Goal: Task Accomplishment & Management: Complete application form

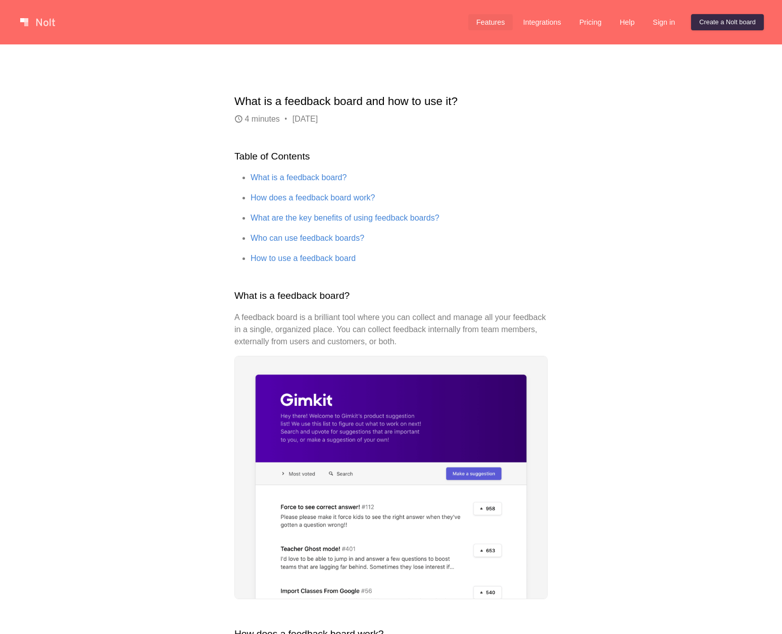
click at [485, 20] on link "Features" at bounding box center [490, 22] width 45 height 16
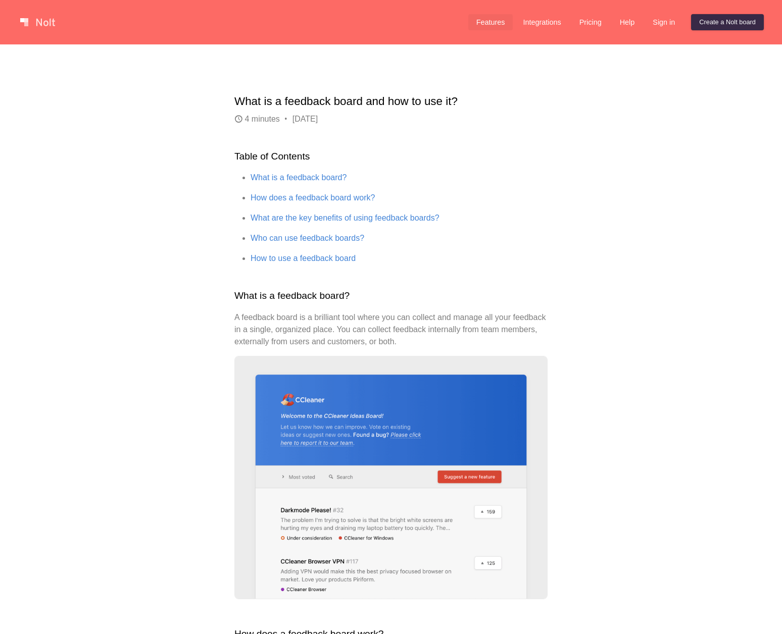
click at [485, 20] on link "Features" at bounding box center [490, 22] width 45 height 16
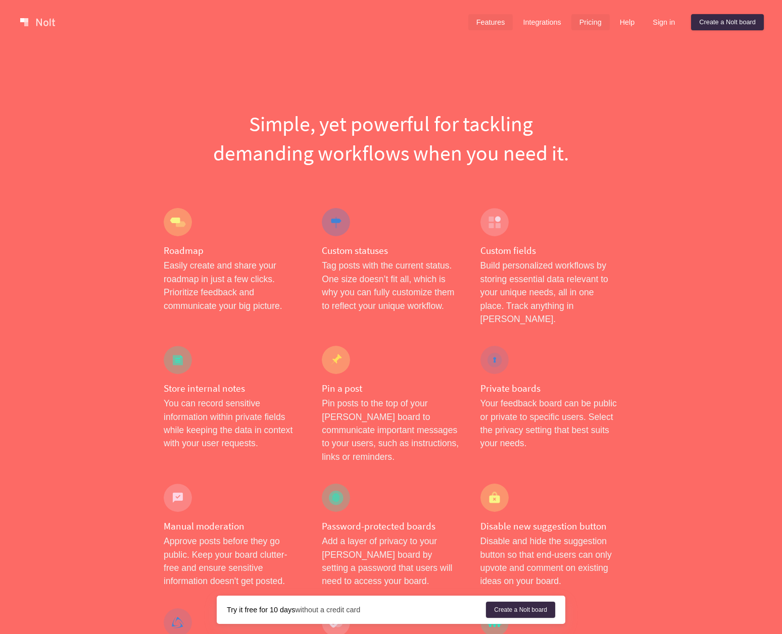
click at [589, 22] on link "Pricing" at bounding box center [590, 22] width 38 height 16
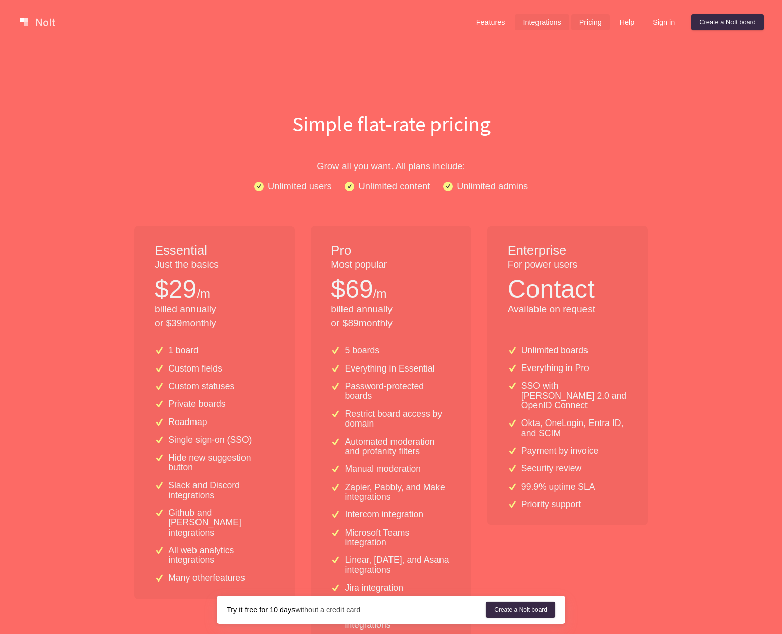
click at [521, 25] on link "Integrations" at bounding box center [542, 22] width 54 height 16
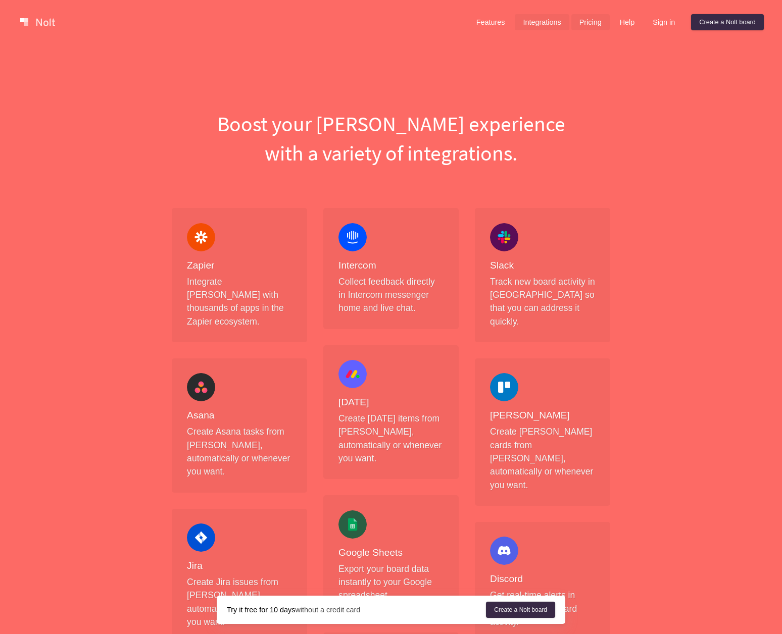
click at [581, 24] on link "Pricing" at bounding box center [590, 22] width 38 height 16
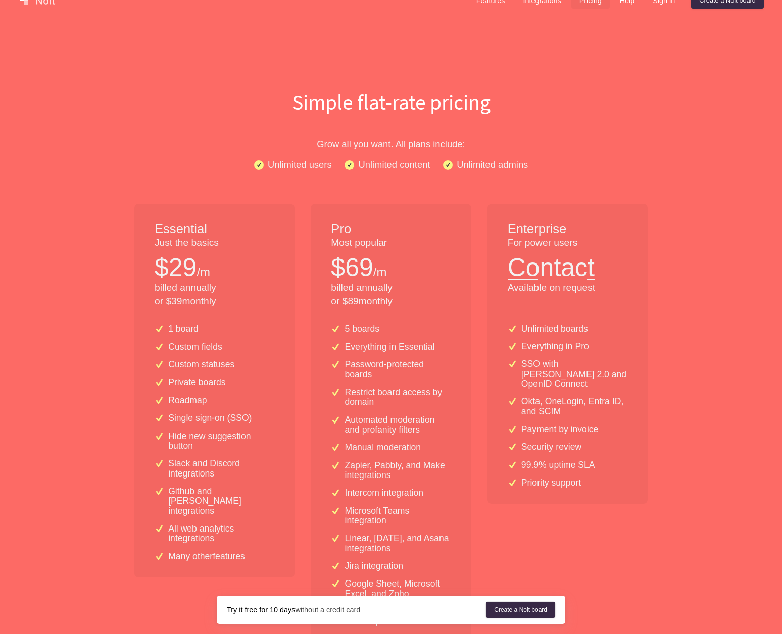
scroll to position [23, 0]
click at [229, 550] on link "features" at bounding box center [229, 554] width 32 height 9
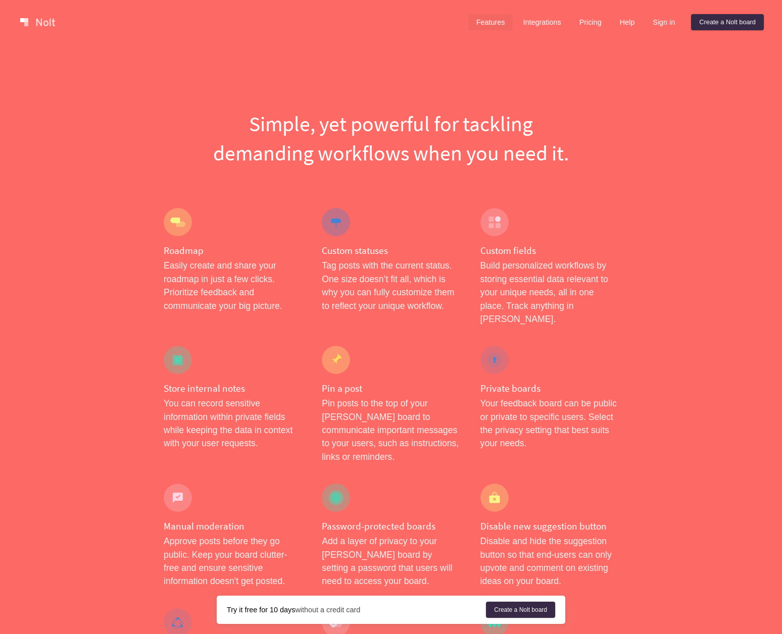
click at [495, 18] on link "Features" at bounding box center [490, 22] width 45 height 16
click at [48, 20] on link at bounding box center [37, 22] width 43 height 16
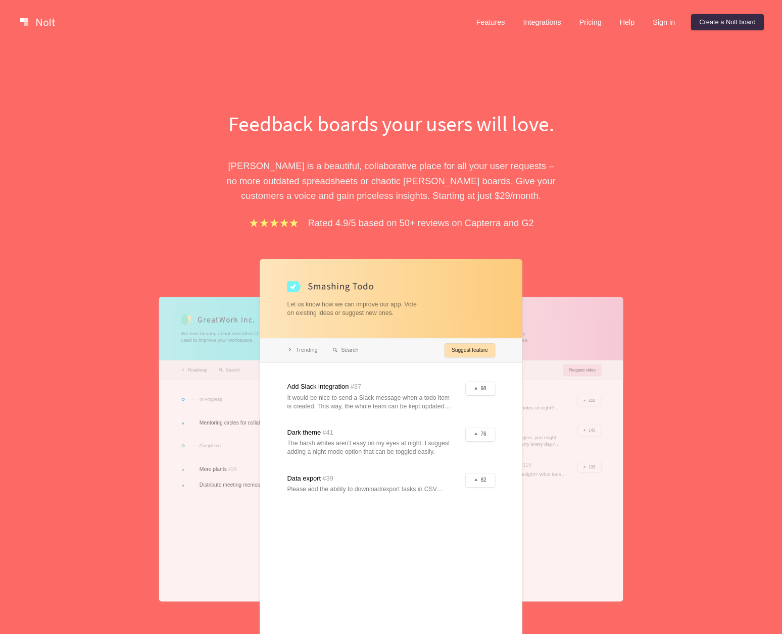
drag, startPoint x: 732, startPoint y: 26, endPoint x: 617, endPoint y: 53, distance: 118.1
click at [581, 24] on link "Pricing" at bounding box center [590, 22] width 38 height 16
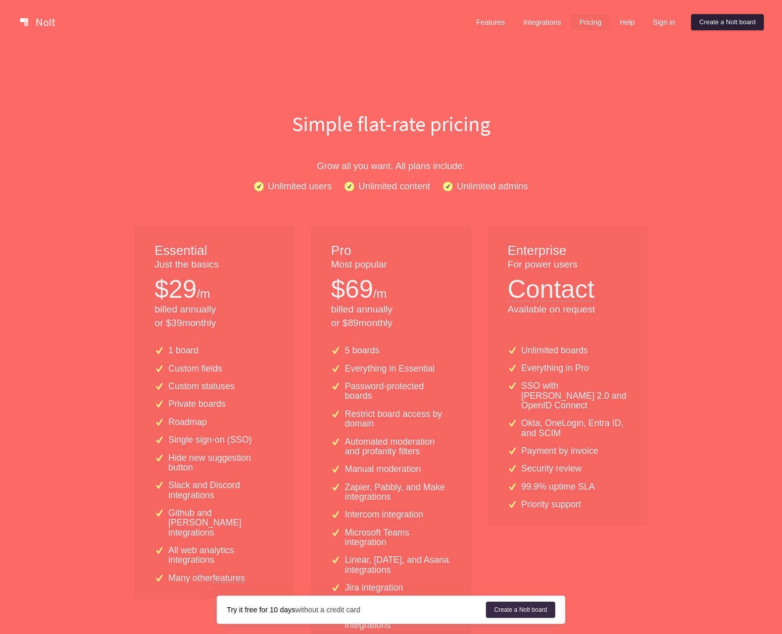
click at [734, 25] on link "Create a Nolt board" at bounding box center [727, 22] width 73 height 16
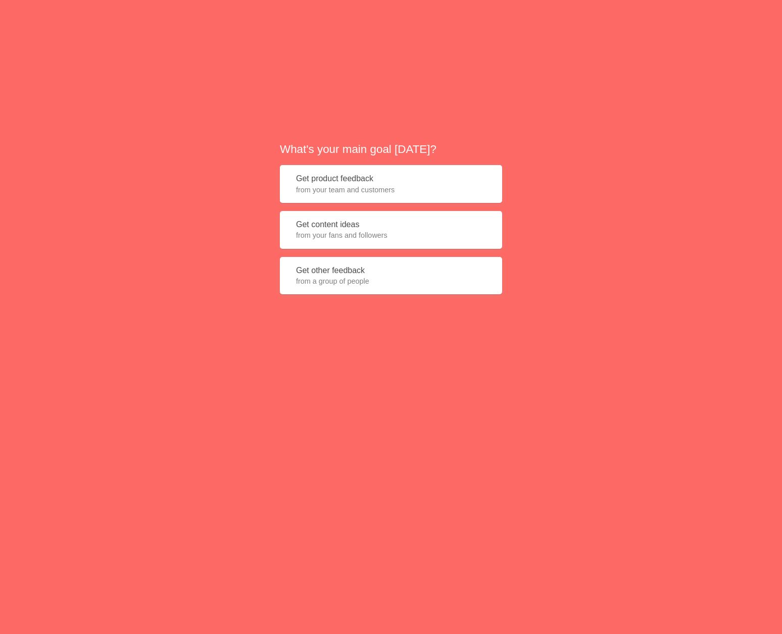
click at [345, 187] on span "from your team and customers" at bounding box center [391, 190] width 190 height 10
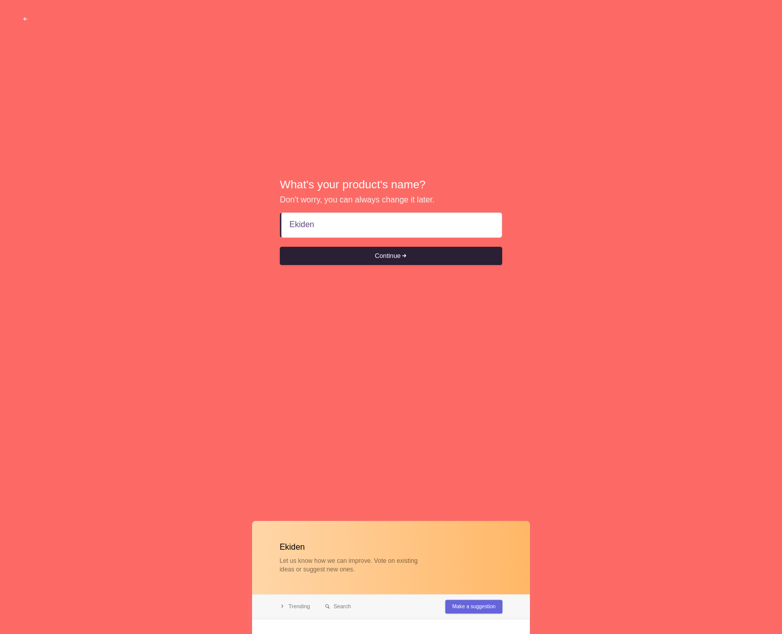
click at [403, 255] on span "submit" at bounding box center [403, 256] width 7 height 7
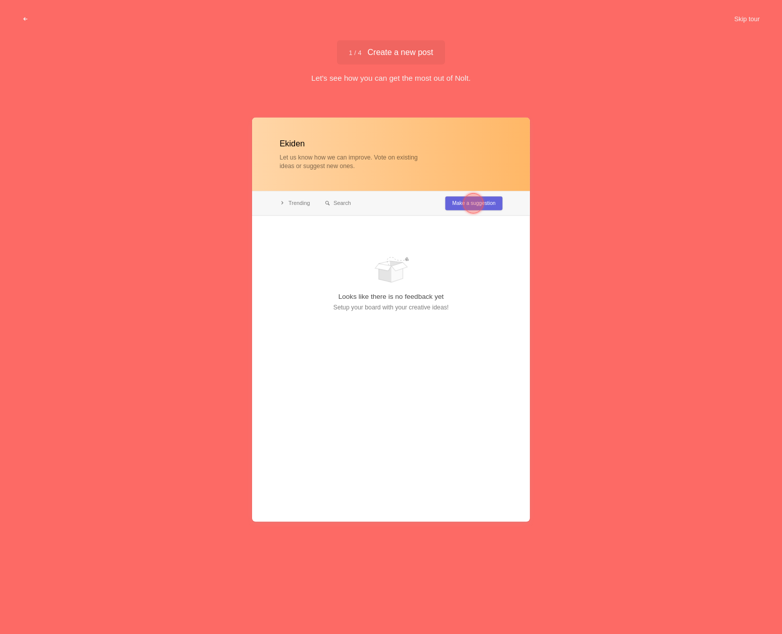
type input "Ekiden"
click at [401, 304] on div at bounding box center [391, 320] width 278 height 404
click at [439, 147] on div at bounding box center [391, 320] width 278 height 404
click at [360, 48] on span "1 / 4 Create a new post" at bounding box center [391, 52] width 84 height 8
click at [414, 50] on span "1 / 4 Create a new post" at bounding box center [391, 52] width 84 height 8
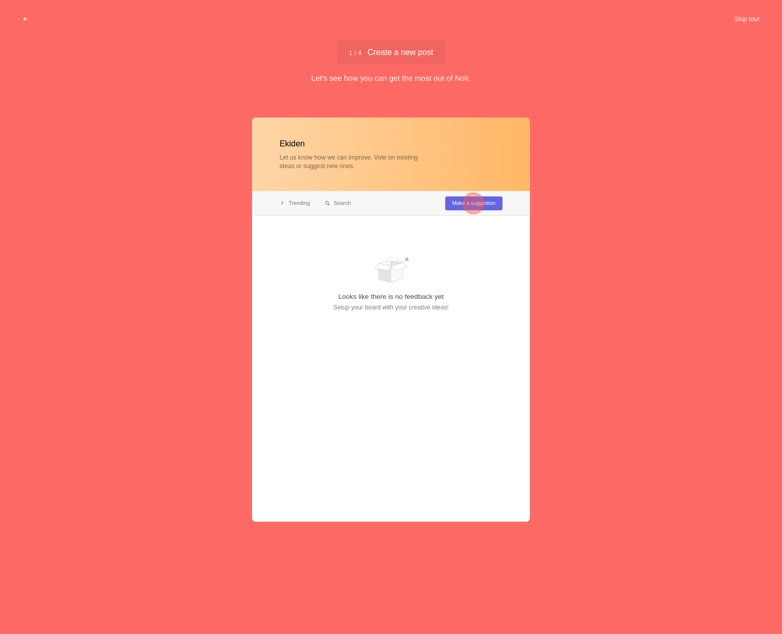
click at [476, 204] on div at bounding box center [473, 203] width 20 height 20
click at [366, 276] on div at bounding box center [391, 320] width 278 height 404
click at [309, 239] on div at bounding box center [318, 245] width 20 height 20
click at [478, 221] on div at bounding box center [391, 320] width 278 height 404
click at [317, 244] on div at bounding box center [318, 245] width 20 height 20
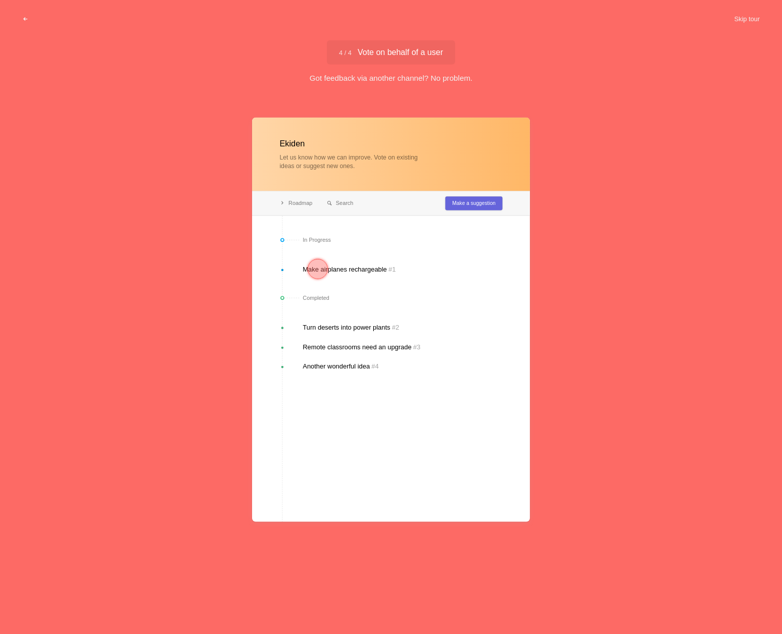
click at [475, 204] on div at bounding box center [391, 320] width 278 height 404
click at [325, 267] on div at bounding box center [318, 269] width 20 height 20
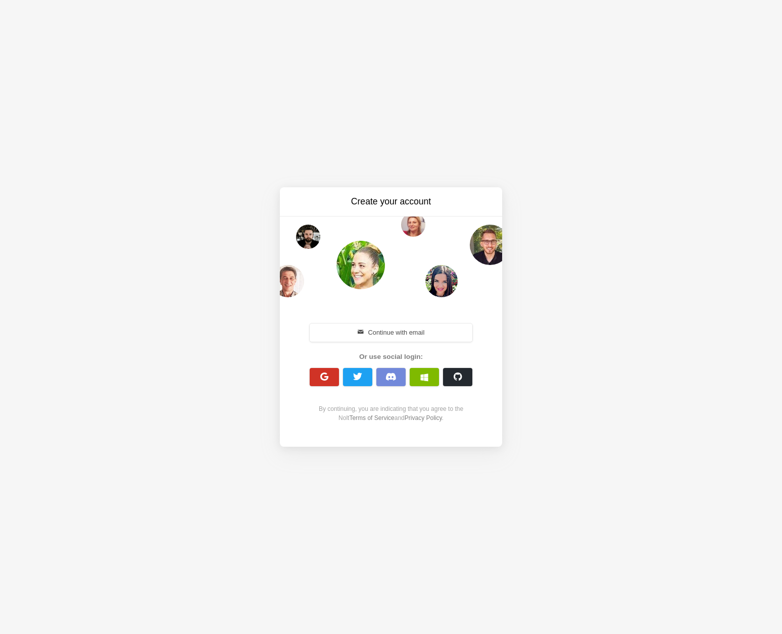
click at [323, 377] on span "button" at bounding box center [325, 377] width 10 height 10
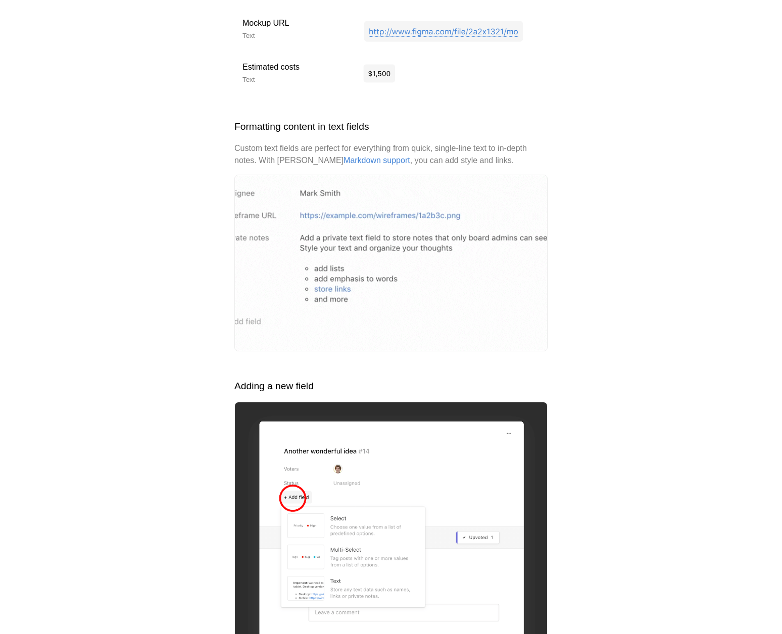
scroll to position [1228, 0]
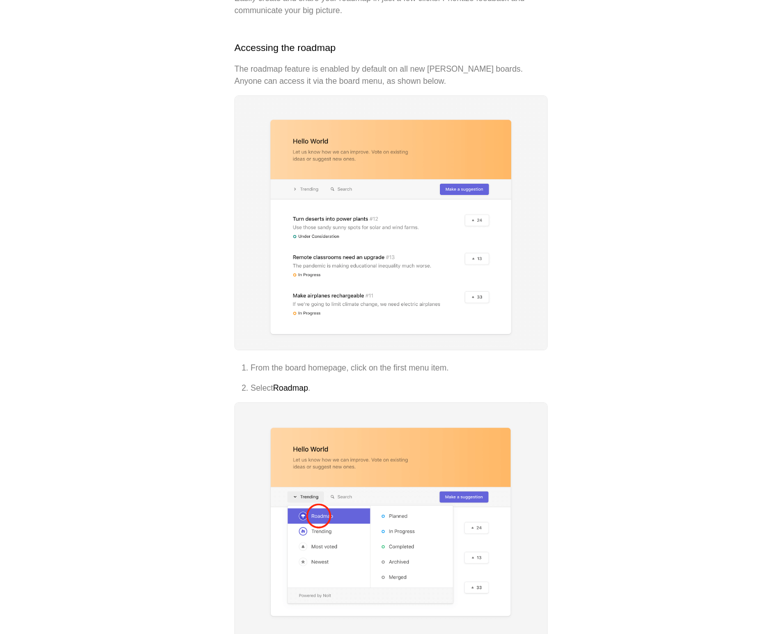
scroll to position [150, 0]
